Goal: Find specific page/section: Find specific page/section

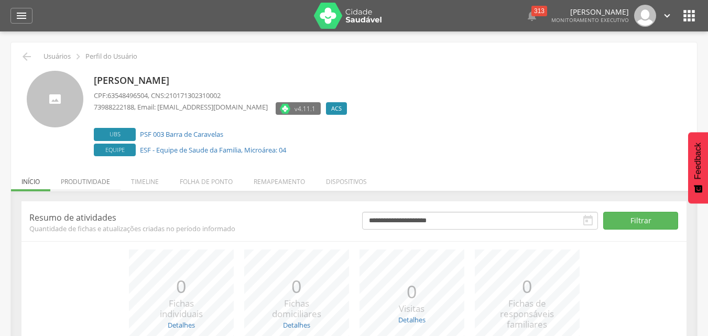
click at [90, 180] on li "Produtividade" at bounding box center [85, 179] width 70 height 25
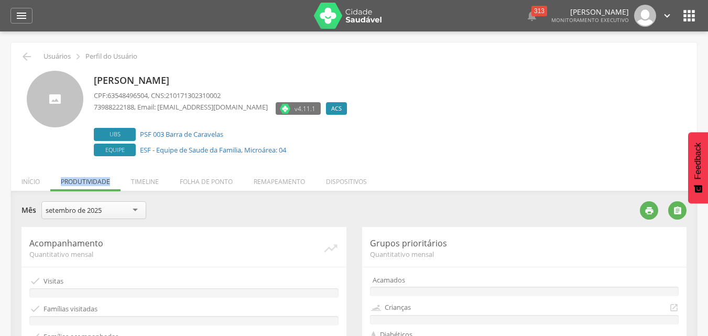
click at [90, 180] on ul "Início Produtividade Timeline Folha de ponto Remapeamento Gerenciar acesso Quar…" at bounding box center [354, 181] width 686 height 9
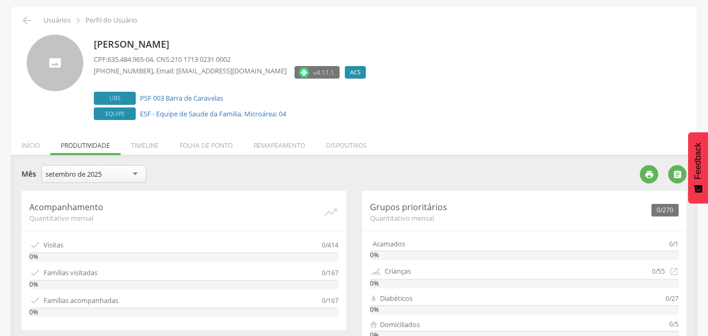
scroll to position [52, 0]
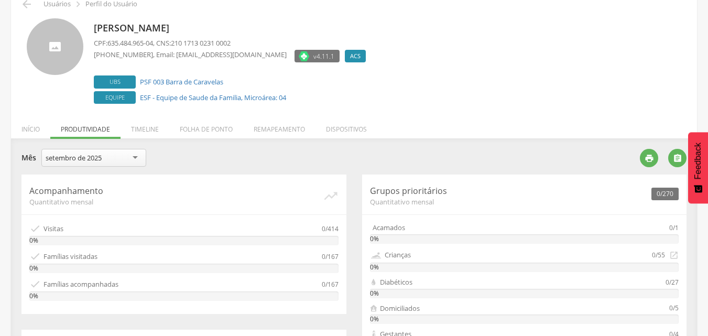
click at [85, 130] on ul "Início Produtividade Timeline Folha de ponto Remapeamento Gerenciar acesso Quar…" at bounding box center [354, 129] width 686 height 9
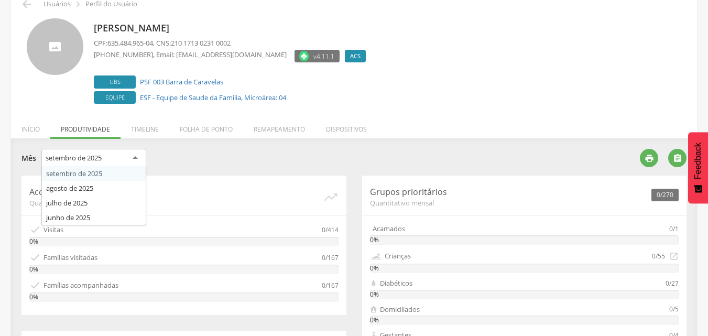
click at [133, 159] on div "setembro de 2025" at bounding box center [93, 158] width 105 height 19
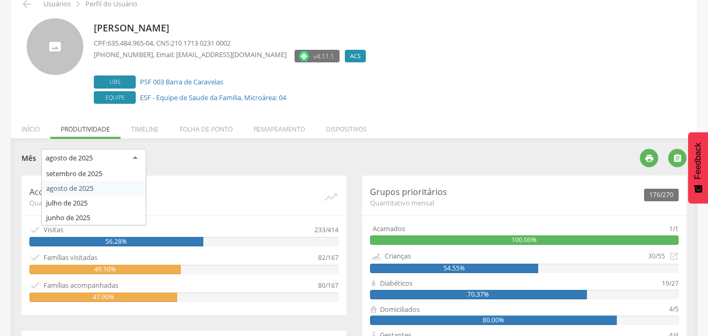
click at [139, 159] on div "agosto de 2025" at bounding box center [93, 158] width 105 height 19
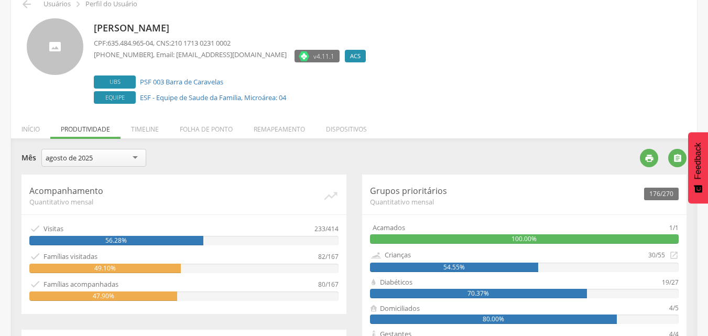
click at [229, 197] on span "Quantitativo mensal" at bounding box center [175, 201] width 293 height 9
click at [649, 156] on icon "" at bounding box center [648, 157] width 9 height 9
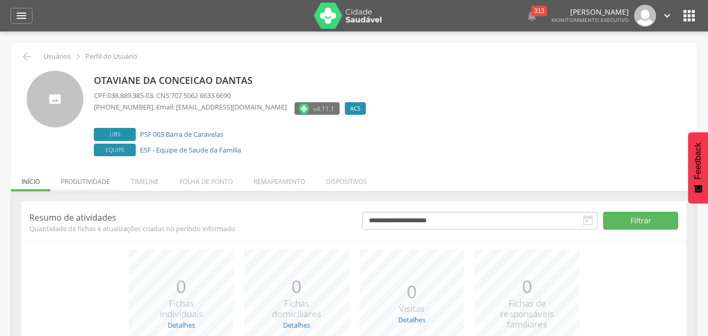
click at [86, 180] on li "Produtividade" at bounding box center [85, 179] width 70 height 25
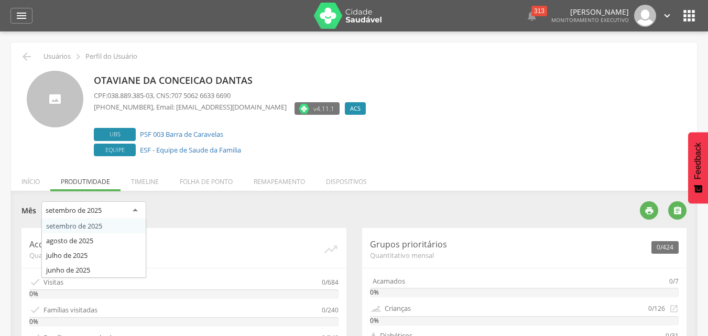
click at [137, 212] on div "setembro de 2025" at bounding box center [93, 210] width 105 height 19
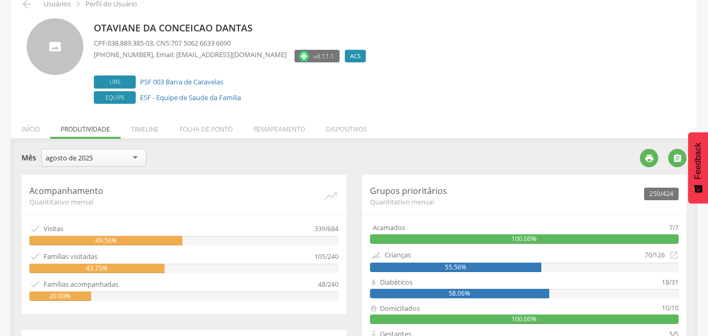
scroll to position [105, 0]
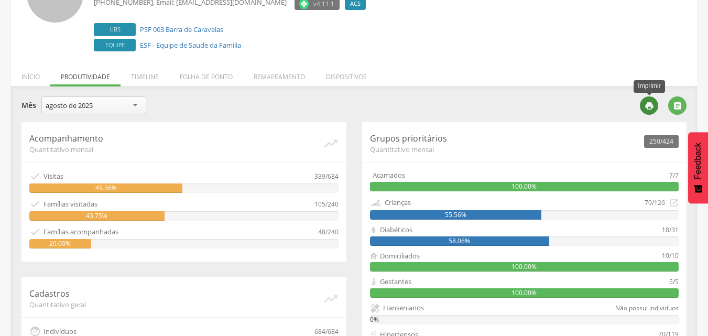
click at [650, 105] on icon "" at bounding box center [648, 105] width 9 height 9
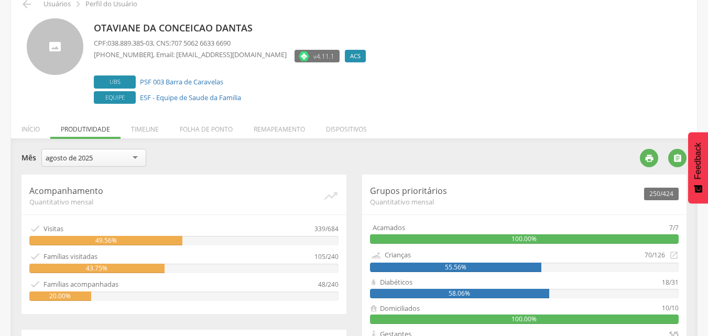
scroll to position [0, 0]
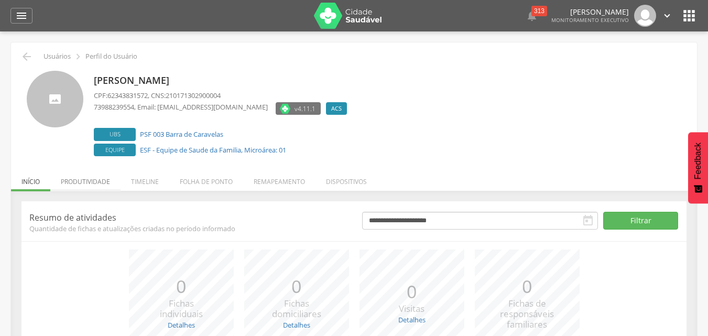
click at [75, 180] on li "Produtividade" at bounding box center [85, 179] width 70 height 25
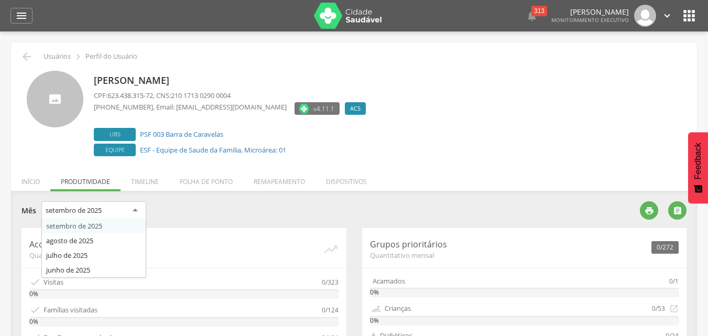
click at [135, 212] on div "setembro de 2025" at bounding box center [93, 210] width 105 height 19
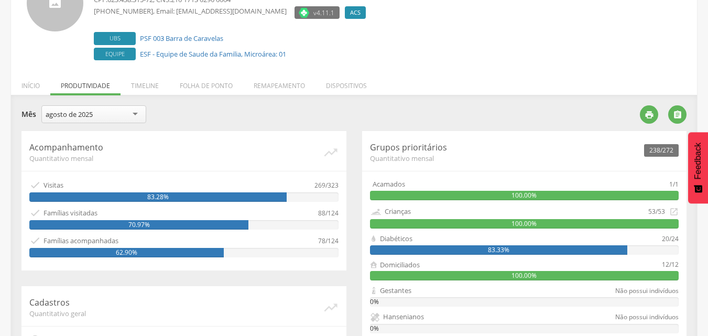
scroll to position [105, 0]
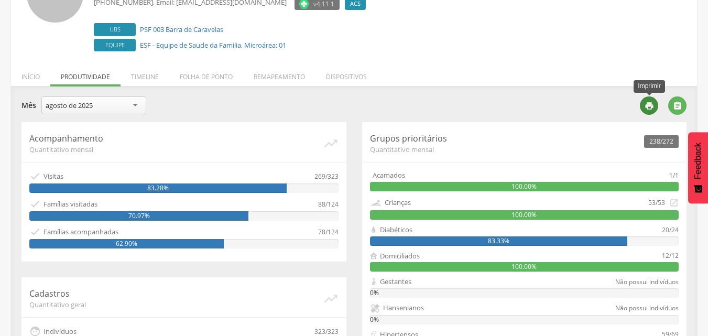
click at [646, 106] on icon "" at bounding box center [648, 105] width 9 height 9
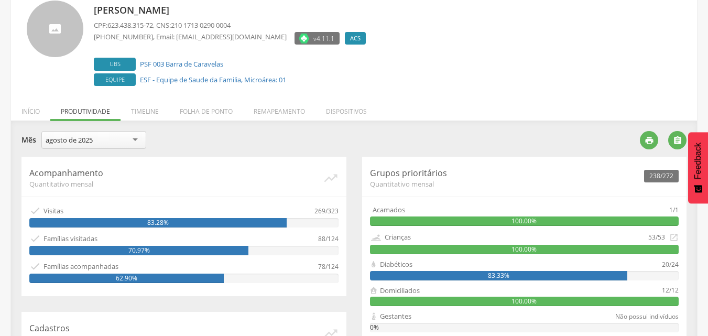
scroll to position [0, 0]
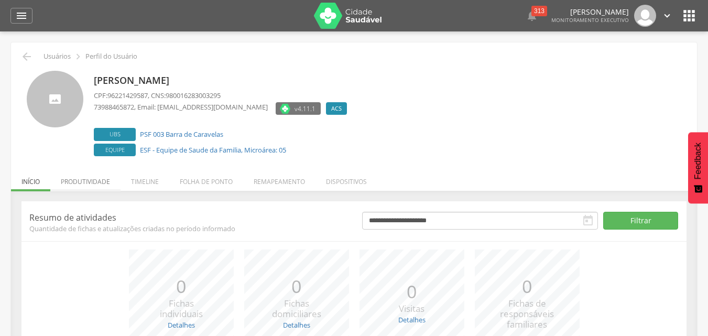
click at [91, 178] on li "Produtividade" at bounding box center [85, 179] width 70 height 25
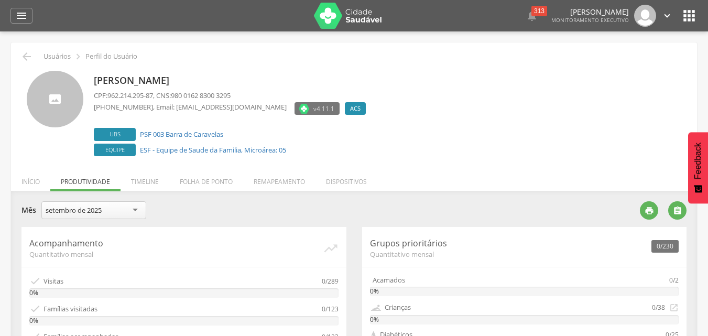
click at [132, 210] on div "setembro de 2025" at bounding box center [93, 210] width 105 height 18
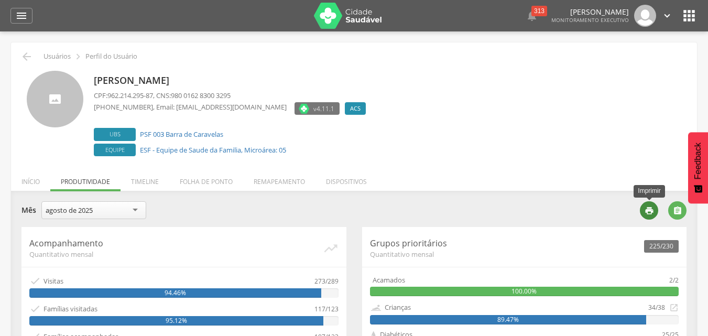
click at [645, 204] on div "" at bounding box center [649, 210] width 18 height 18
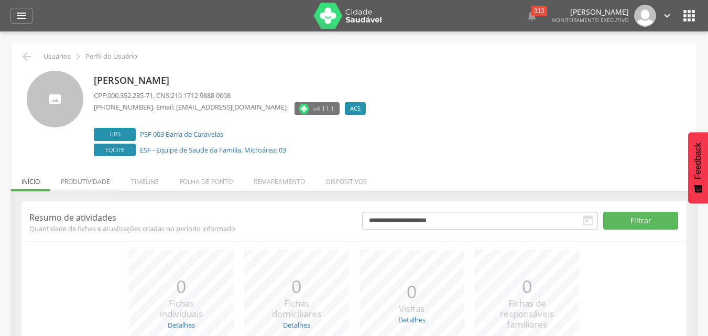
click at [89, 183] on li "Produtividade" at bounding box center [85, 179] width 70 height 25
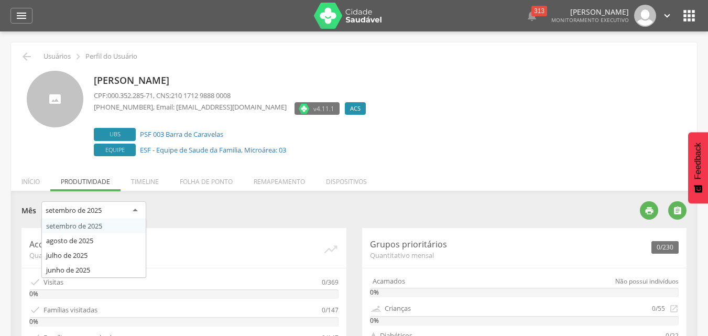
click at [133, 207] on div "setembro de 2025" at bounding box center [93, 210] width 105 height 19
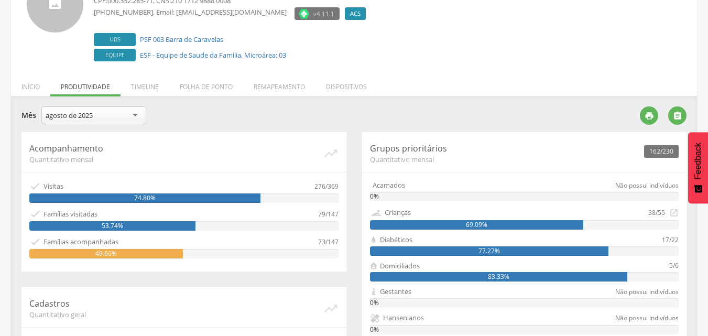
scroll to position [105, 0]
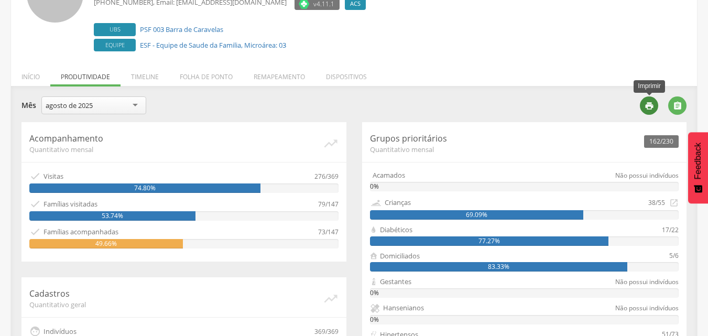
click at [651, 109] on icon "" at bounding box center [648, 105] width 9 height 9
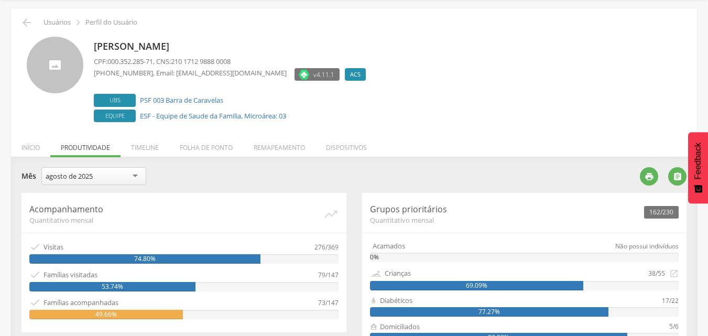
scroll to position [52, 0]
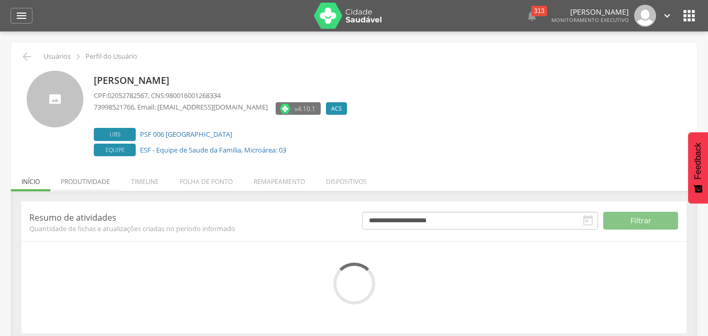
click at [89, 176] on li "Produtividade" at bounding box center [85, 179] width 70 height 25
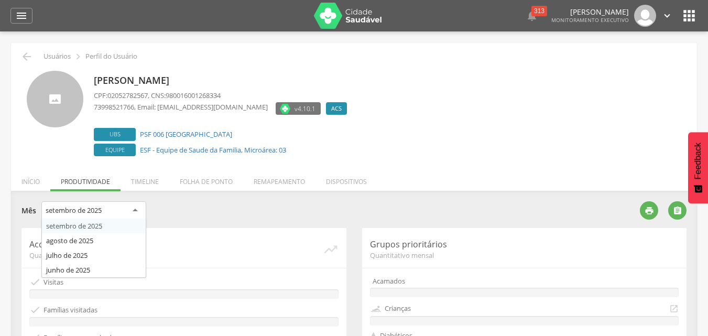
click at [129, 210] on div "setembro de 2025" at bounding box center [93, 210] width 105 height 19
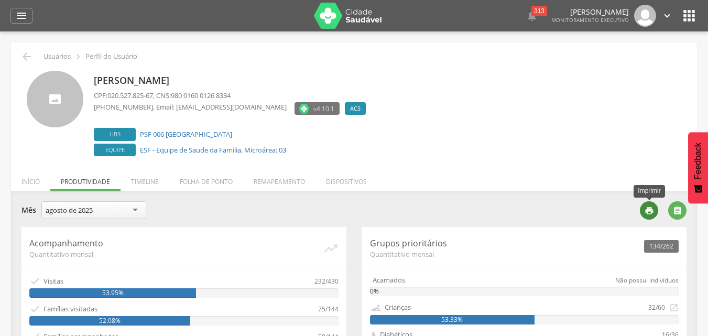
click at [643, 208] on div "" at bounding box center [649, 210] width 18 height 18
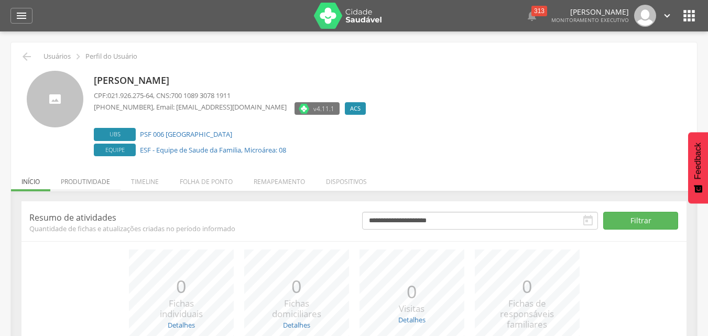
click at [92, 183] on li "Produtividade" at bounding box center [85, 179] width 70 height 25
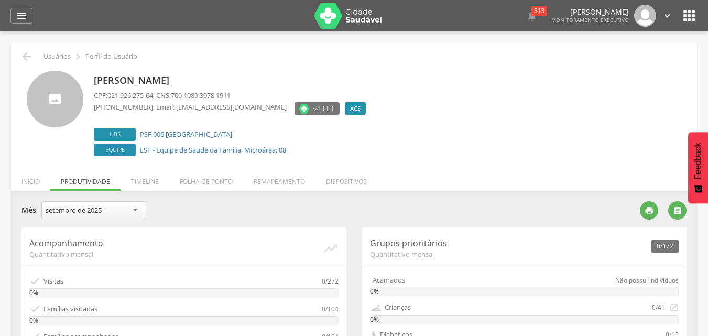
click at [135, 213] on div "setembro de 2025" at bounding box center [93, 210] width 105 height 18
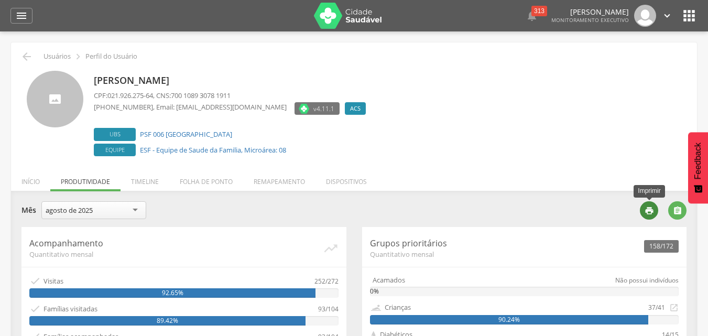
click at [650, 213] on icon "" at bounding box center [648, 210] width 9 height 9
click at [136, 205] on div "agosto de 2025" at bounding box center [93, 210] width 105 height 18
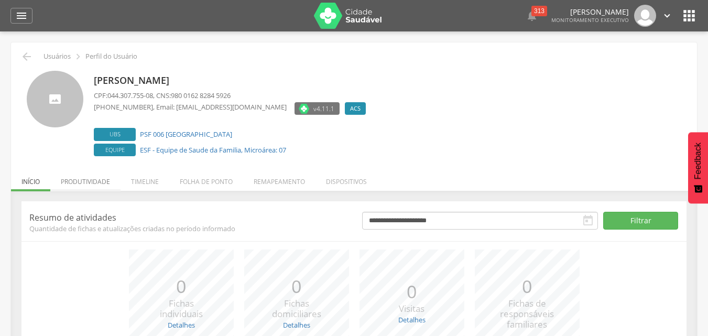
click at [96, 180] on li "Produtividade" at bounding box center [85, 179] width 70 height 25
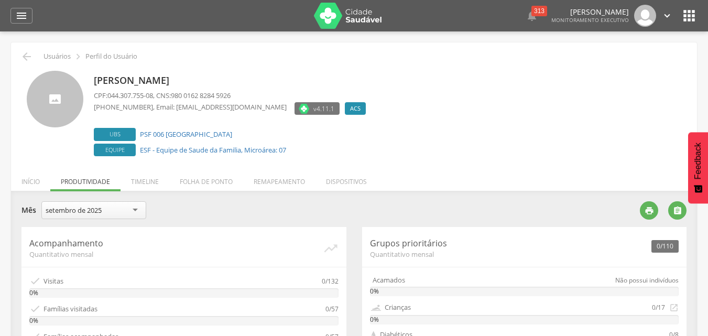
click at [141, 212] on div "setembro de 2025" at bounding box center [93, 210] width 105 height 18
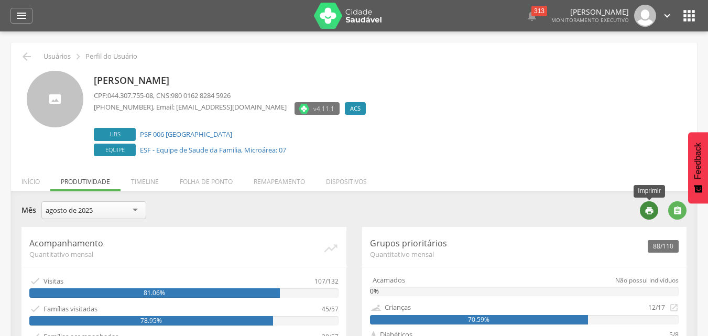
click at [647, 210] on icon "" at bounding box center [648, 210] width 9 height 9
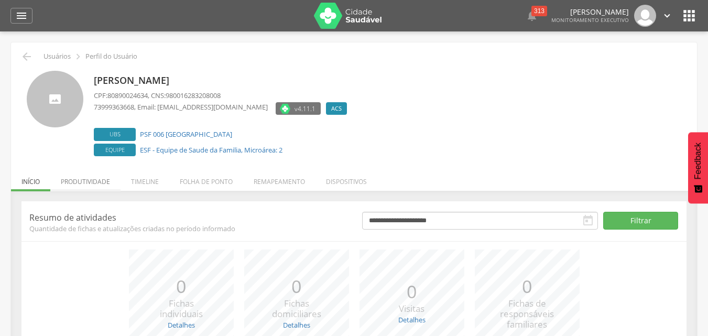
click at [72, 177] on li "Produtividade" at bounding box center [85, 179] width 70 height 25
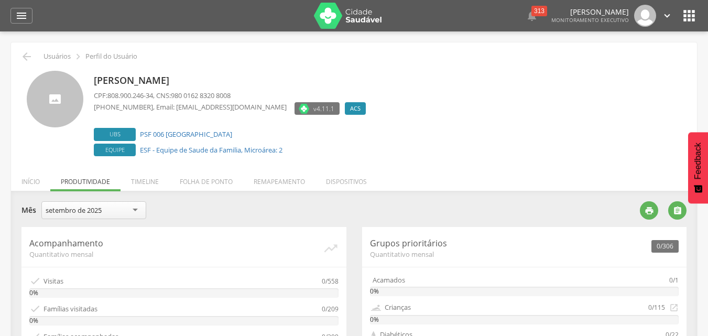
click at [135, 206] on div "setembro de 2025" at bounding box center [93, 210] width 105 height 18
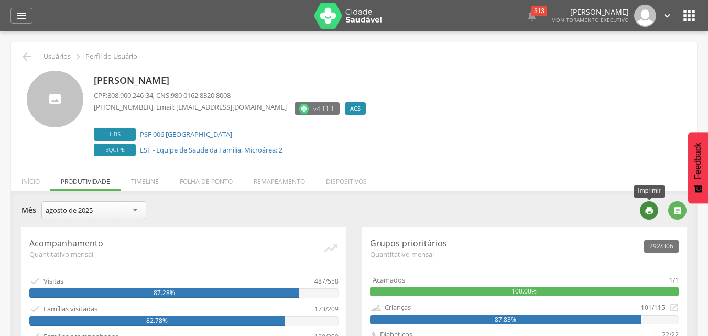
click at [642, 213] on div "" at bounding box center [649, 210] width 18 height 18
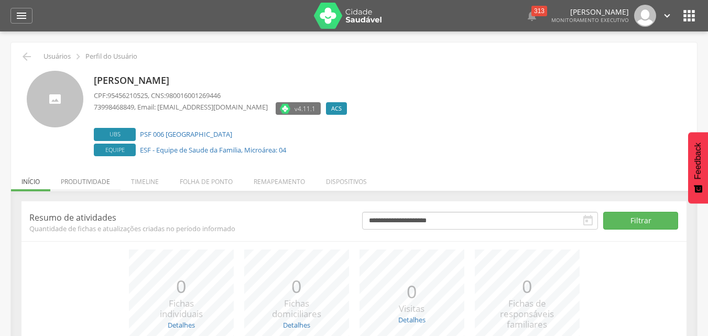
click at [70, 178] on li "Produtividade" at bounding box center [85, 179] width 70 height 25
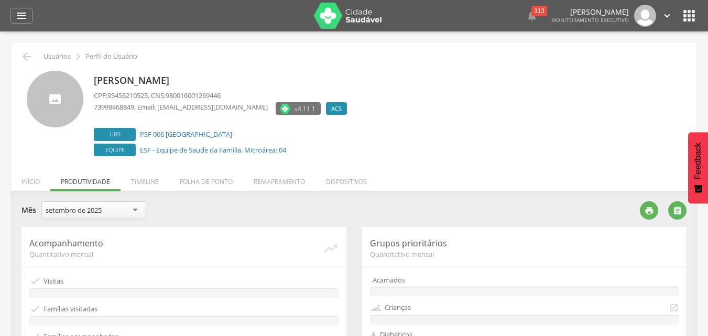
click at [134, 210] on div "setembro de 2025" at bounding box center [93, 210] width 105 height 18
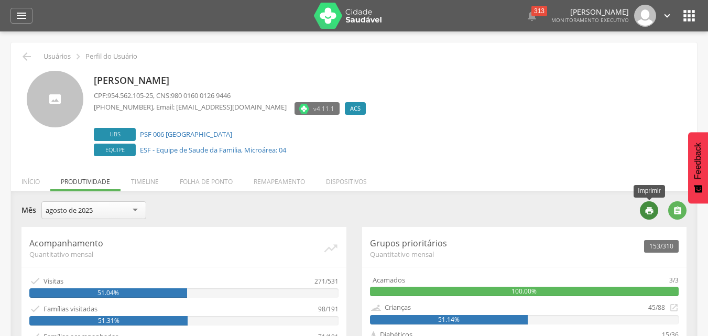
click at [653, 215] on div "" at bounding box center [649, 210] width 18 height 18
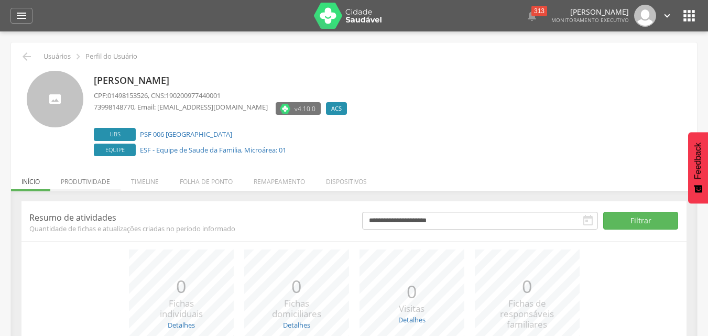
click at [74, 181] on li "Produtividade" at bounding box center [85, 179] width 70 height 25
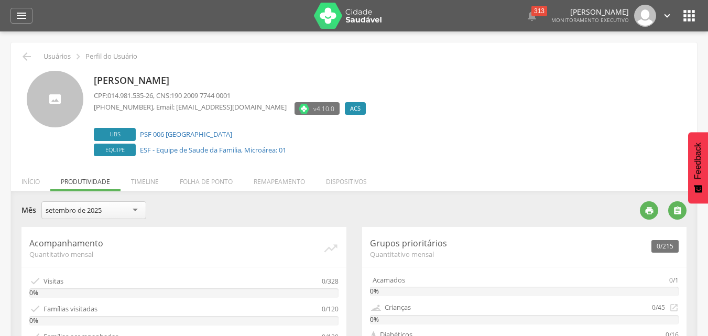
click at [139, 208] on div "setembro de 2025" at bounding box center [93, 210] width 105 height 18
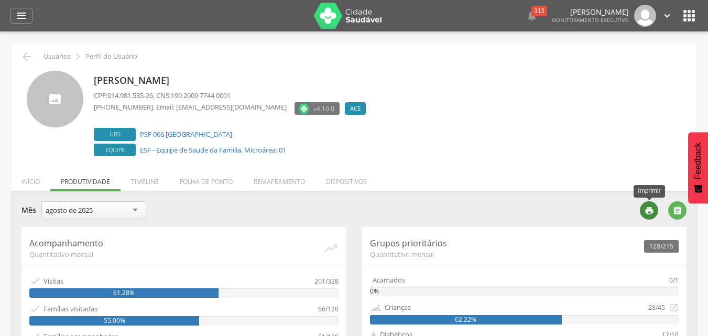
click at [650, 206] on icon "" at bounding box center [648, 210] width 9 height 9
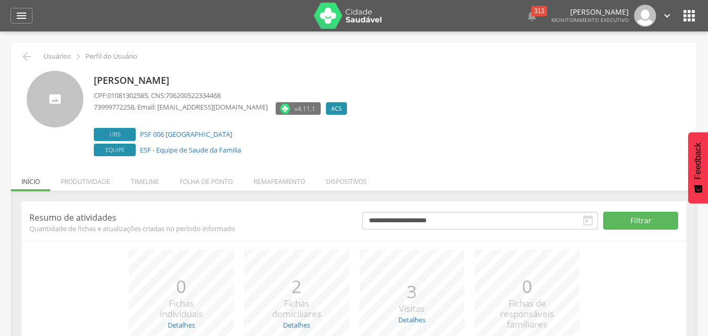
click at [78, 174] on li "Produtividade" at bounding box center [85, 179] width 70 height 25
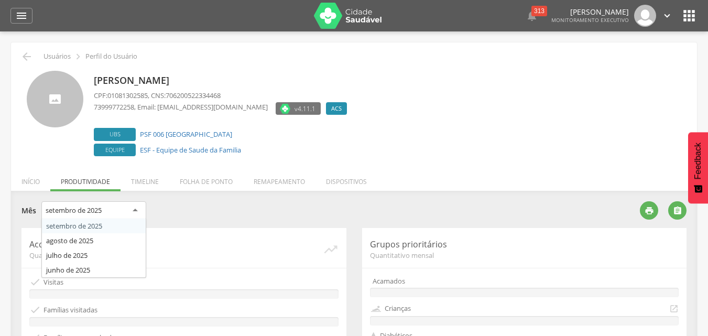
click at [139, 213] on div "setembro de 2025" at bounding box center [93, 210] width 105 height 19
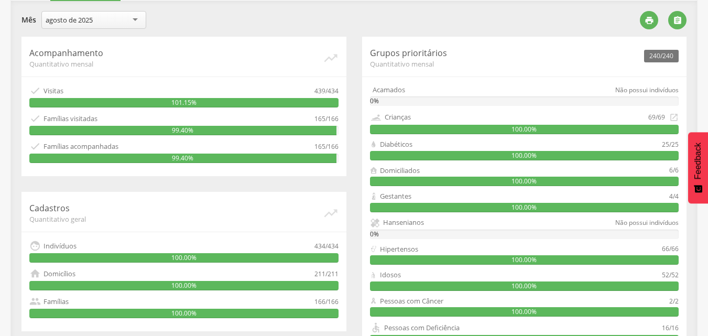
scroll to position [157, 0]
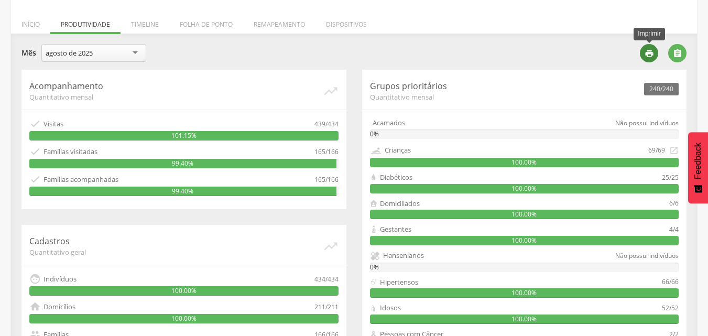
click at [650, 49] on icon "" at bounding box center [648, 53] width 9 height 9
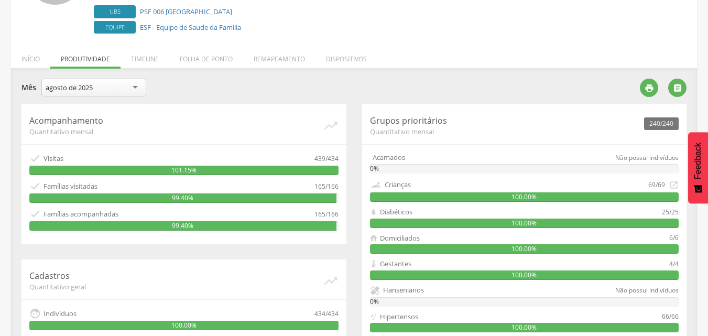
scroll to position [105, 0]
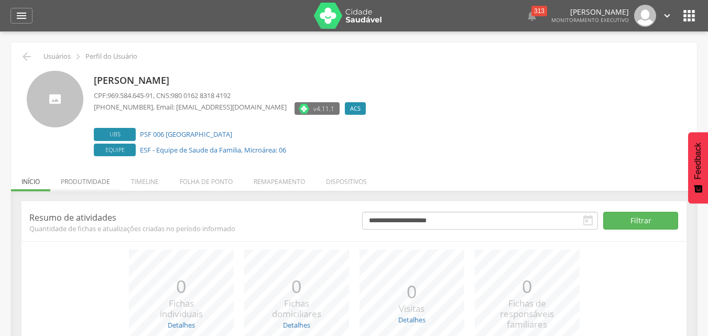
click at [90, 179] on li "Produtividade" at bounding box center [85, 179] width 70 height 25
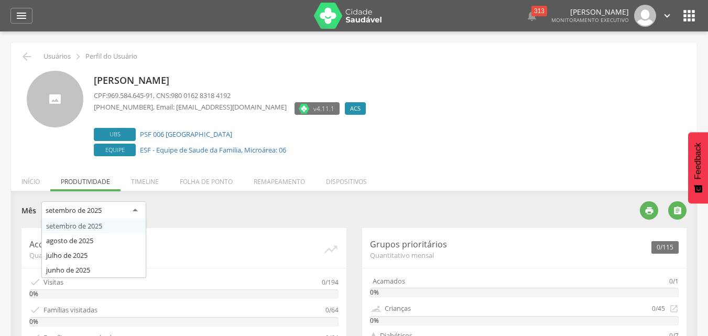
click at [135, 208] on div "setembro de 2025" at bounding box center [93, 210] width 105 height 19
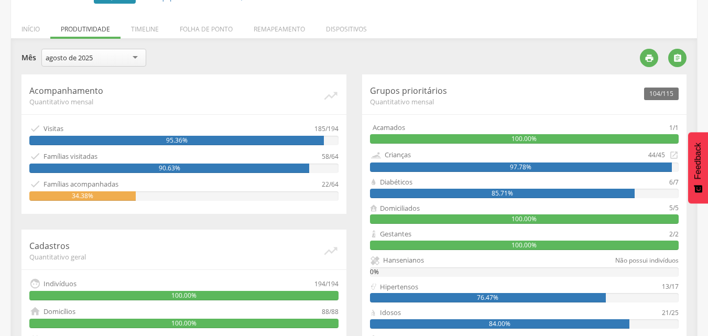
scroll to position [157, 0]
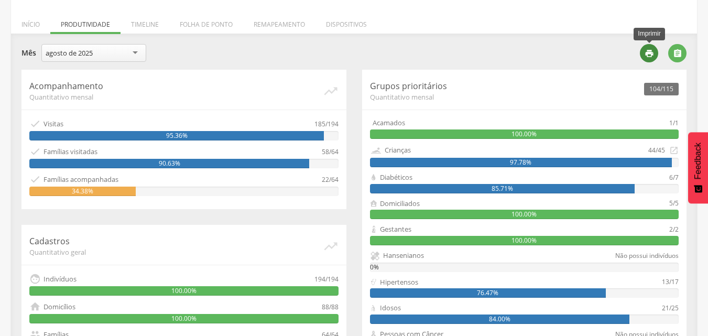
click at [646, 50] on icon "" at bounding box center [648, 53] width 9 height 9
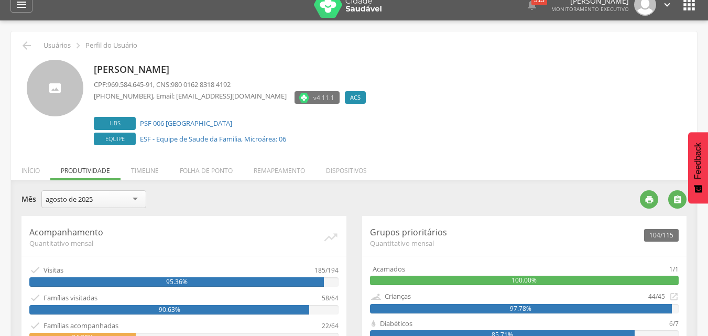
scroll to position [0, 0]
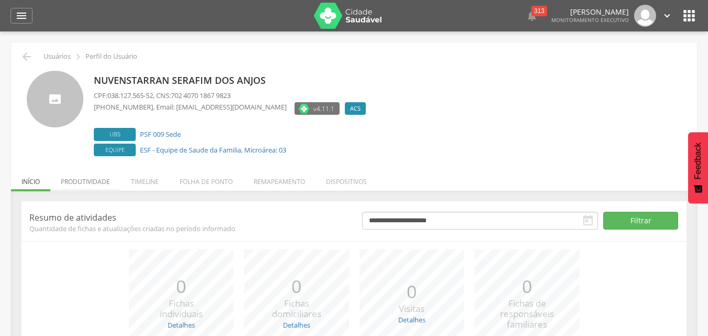
click at [81, 180] on li "Produtividade" at bounding box center [85, 179] width 70 height 25
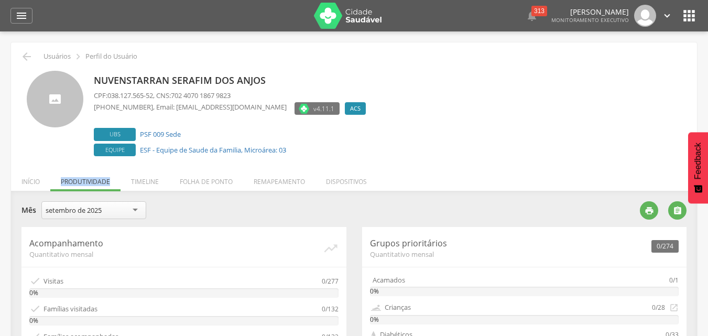
click at [81, 180] on ul "Início Produtividade Timeline Folha de ponto Remapeamento Gerenciar acesso Quar…" at bounding box center [354, 181] width 686 height 9
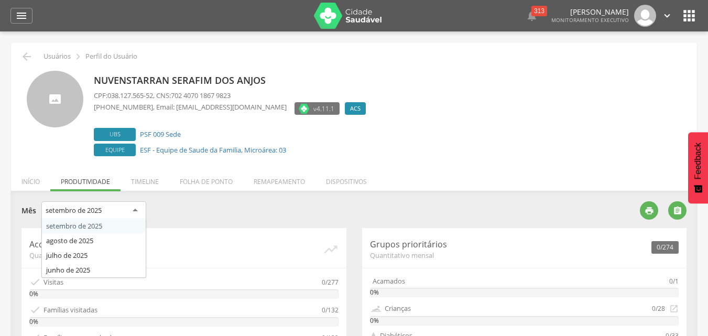
click at [140, 213] on div "setembro de 2025" at bounding box center [93, 210] width 105 height 19
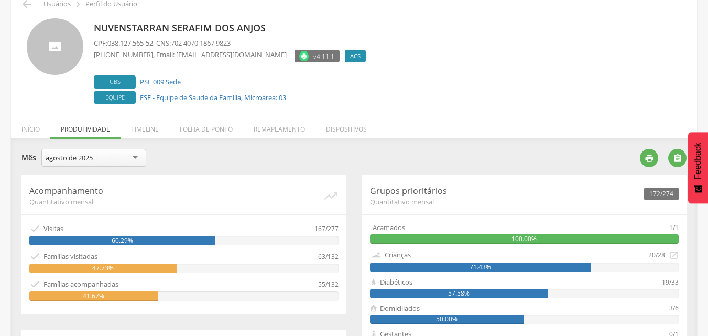
scroll to position [105, 0]
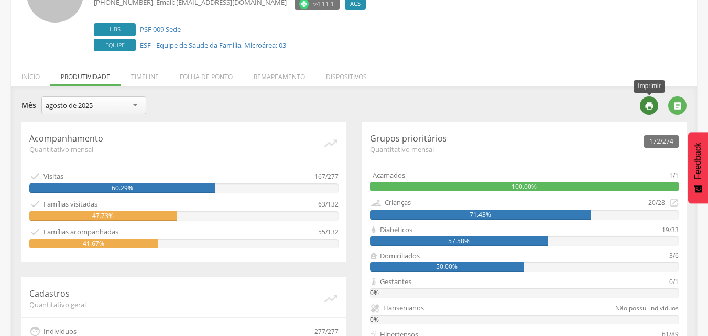
click at [644, 107] on icon "" at bounding box center [648, 105] width 9 height 9
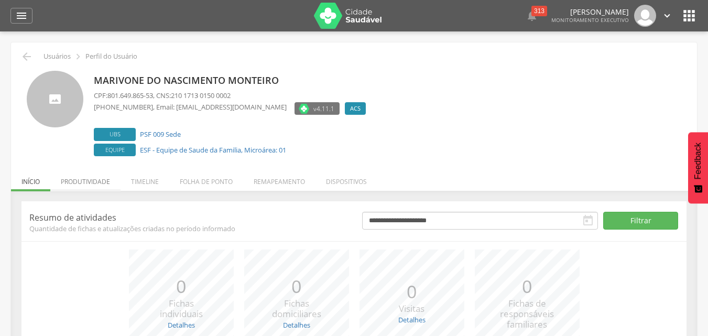
click at [83, 181] on li "Produtividade" at bounding box center [85, 179] width 70 height 25
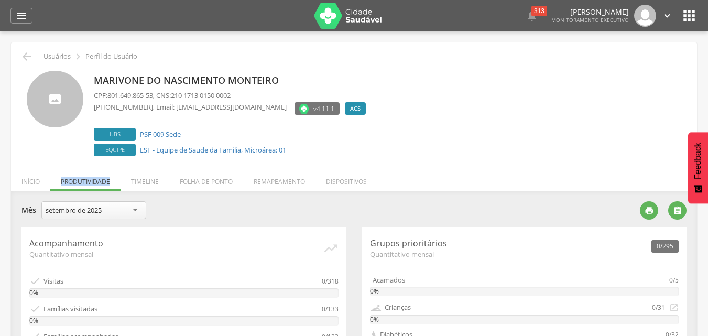
click at [83, 181] on ul "Início Produtividade Timeline Folha de ponto Remapeamento Gerenciar acesso Quar…" at bounding box center [354, 181] width 686 height 9
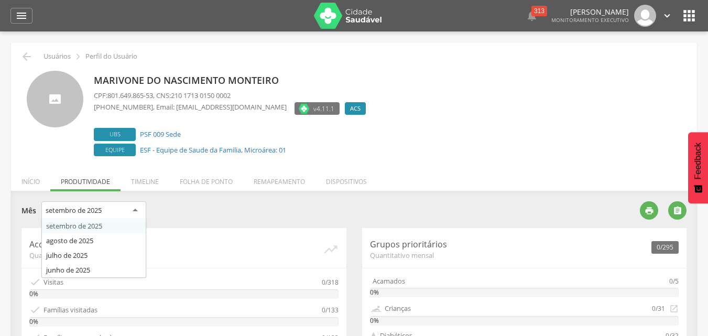
click at [135, 211] on div "setembro de 2025" at bounding box center [93, 210] width 105 height 19
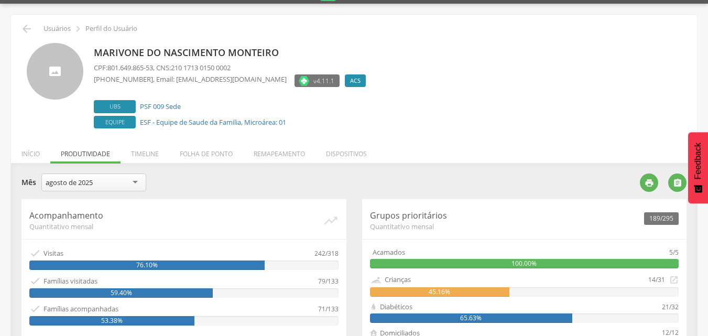
scroll to position [52, 0]
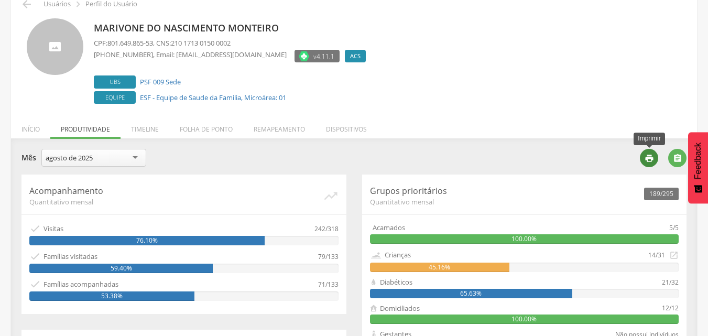
click at [648, 160] on icon "" at bounding box center [648, 157] width 9 height 9
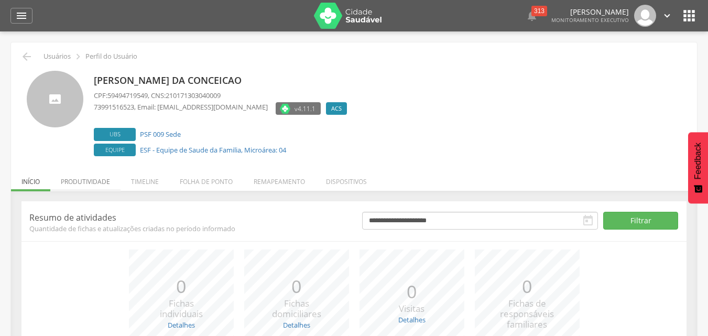
click at [89, 182] on li "Produtividade" at bounding box center [85, 179] width 70 height 25
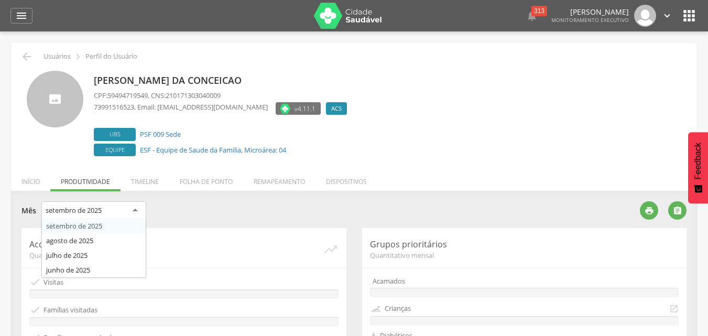
click at [138, 210] on div "setembro de 2025" at bounding box center [93, 210] width 105 height 19
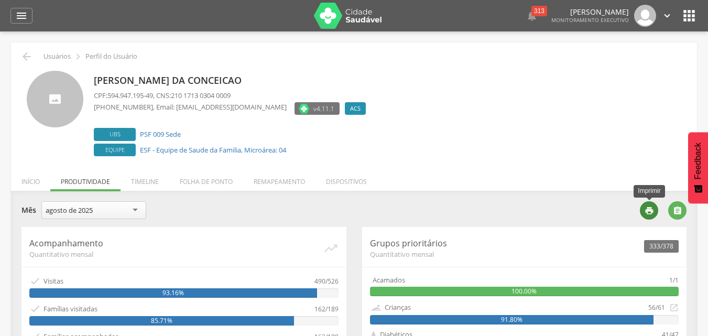
click at [653, 211] on icon "" at bounding box center [648, 210] width 9 height 9
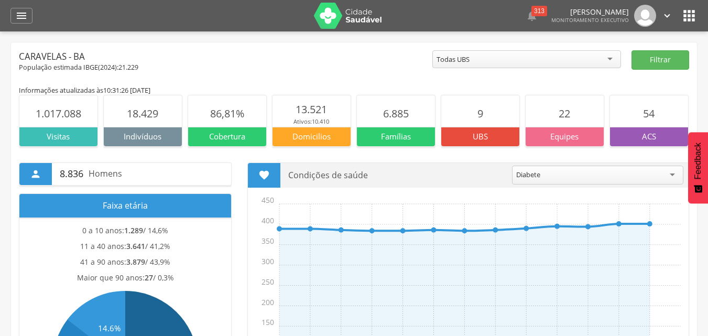
click at [684, 15] on icon "" at bounding box center [688, 15] width 17 height 17
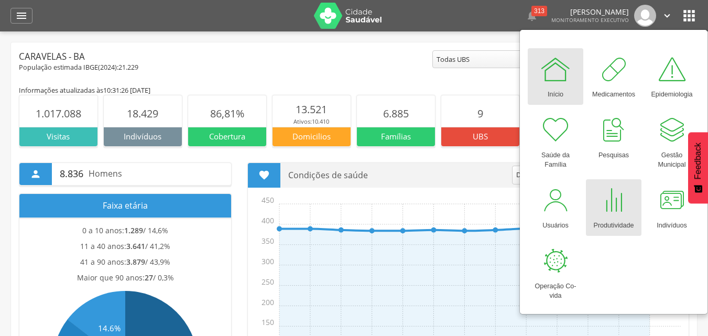
click at [613, 215] on div at bounding box center [613, 199] width 31 height 31
